Goal: Navigation & Orientation: Find specific page/section

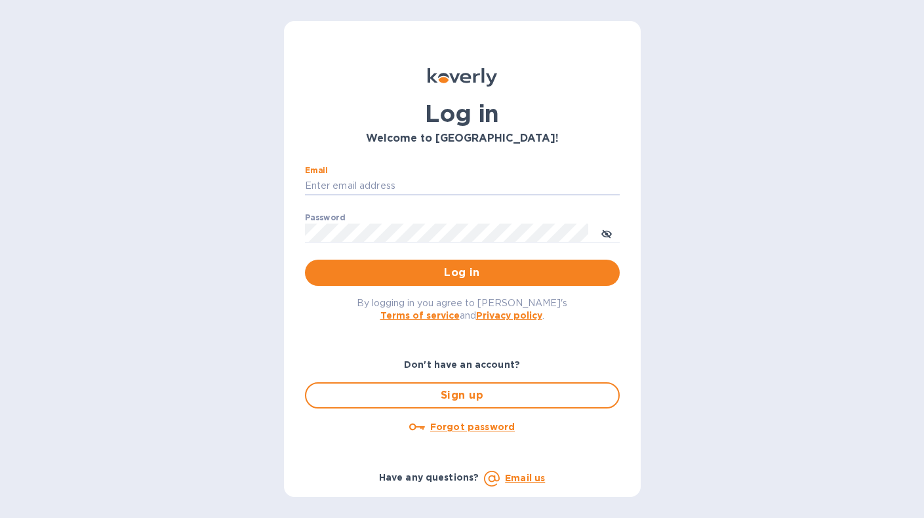
type input "[EMAIL_ADDRESS][DOMAIN_NAME]"
click at [461, 272] on button "Log in" at bounding box center [462, 273] width 315 height 26
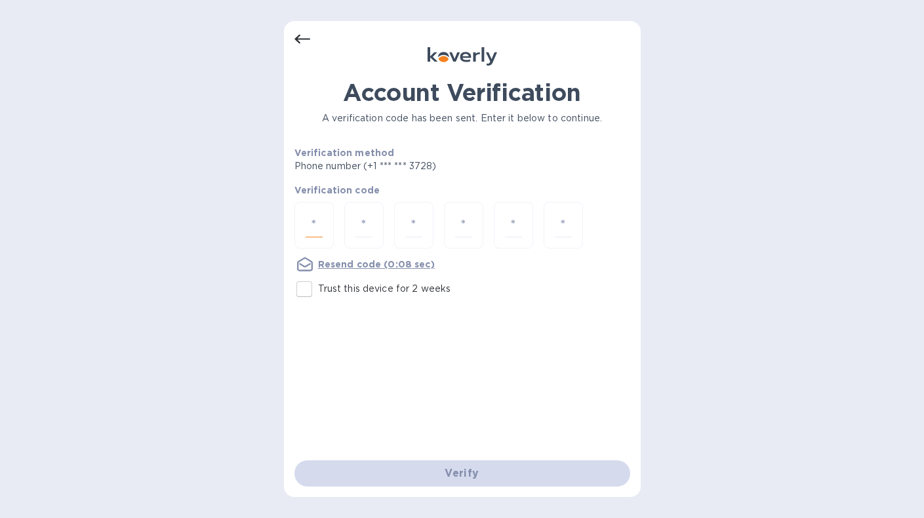
click at [306, 222] on input "number" at bounding box center [313, 225] width 17 height 24
type input "3"
type input "2"
type input "9"
type input "5"
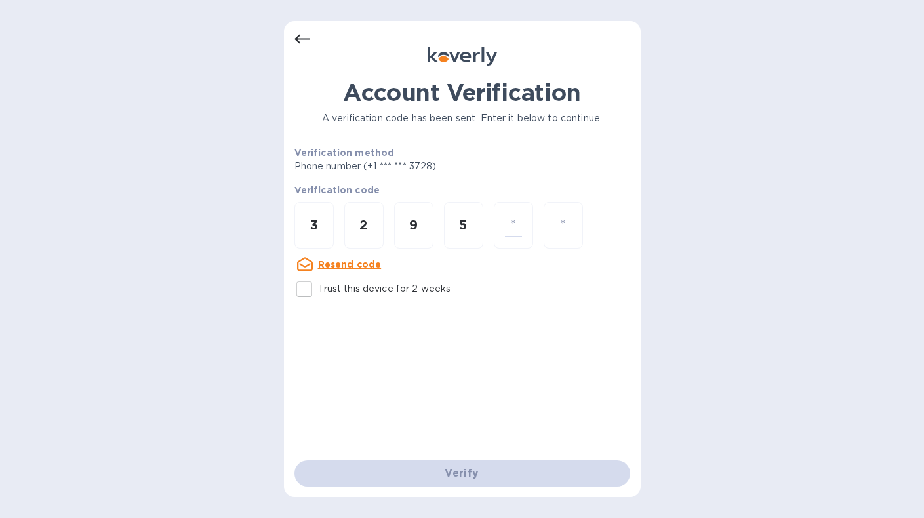
type input "0"
type input "6"
